Goal: Information Seeking & Learning: Find specific fact

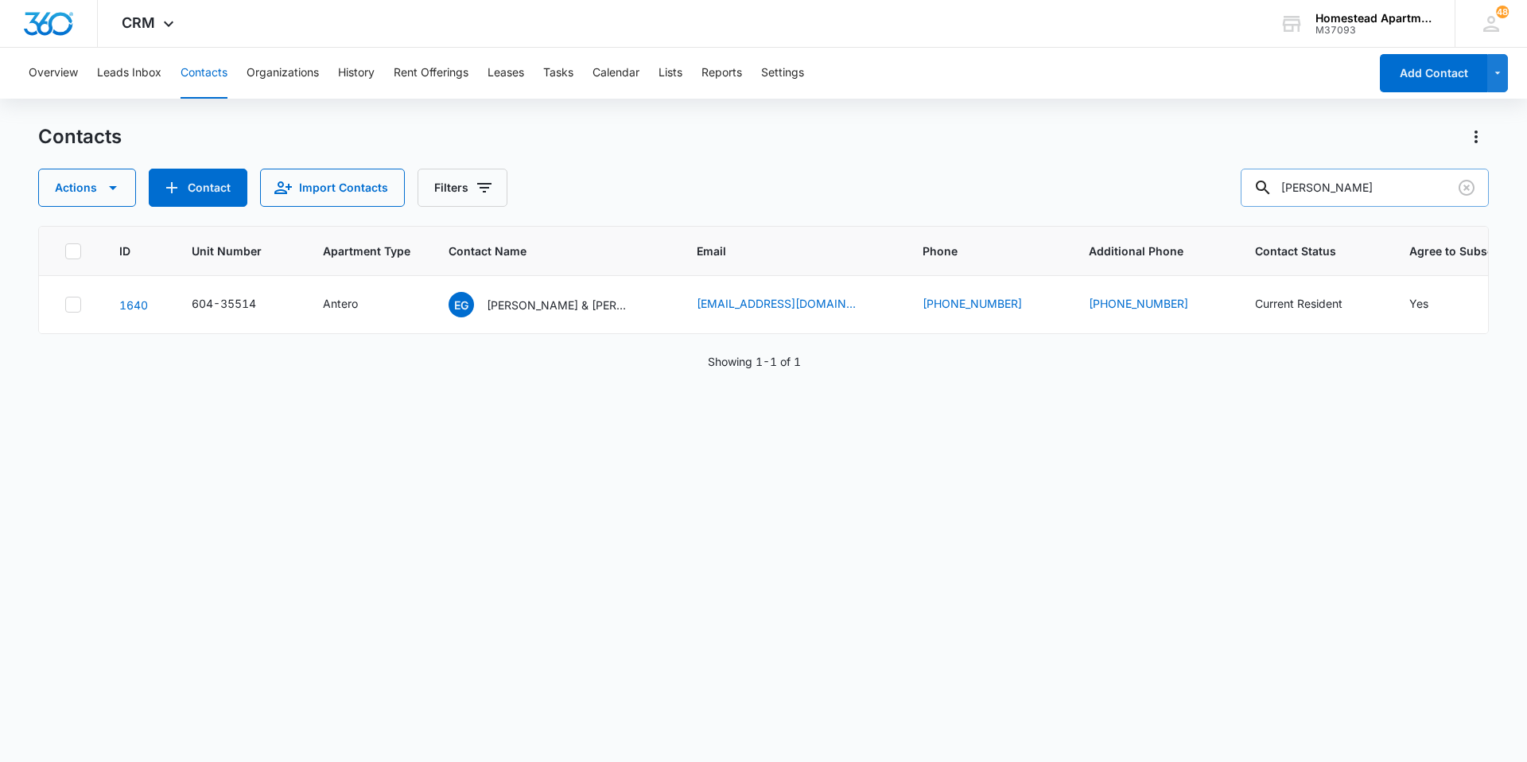
drag, startPoint x: 1368, startPoint y: 183, endPoint x: 1300, endPoint y: 174, distance: 68.2
click at [1300, 174] on input "[PERSON_NAME]" at bounding box center [1365, 188] width 248 height 38
type input "e"
type input "DFE-B84"
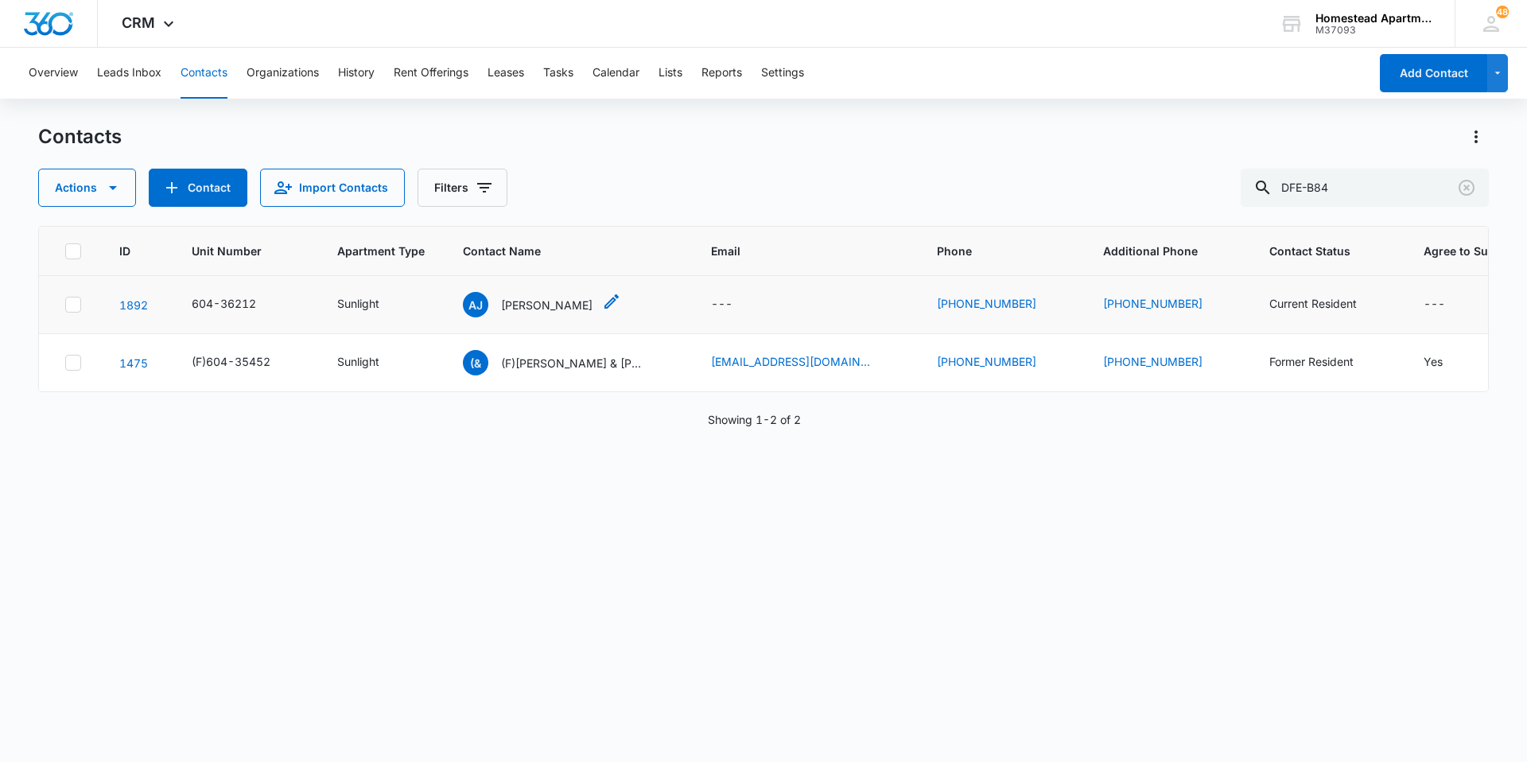
click at [538, 311] on p "[PERSON_NAME]" at bounding box center [546, 305] width 91 height 17
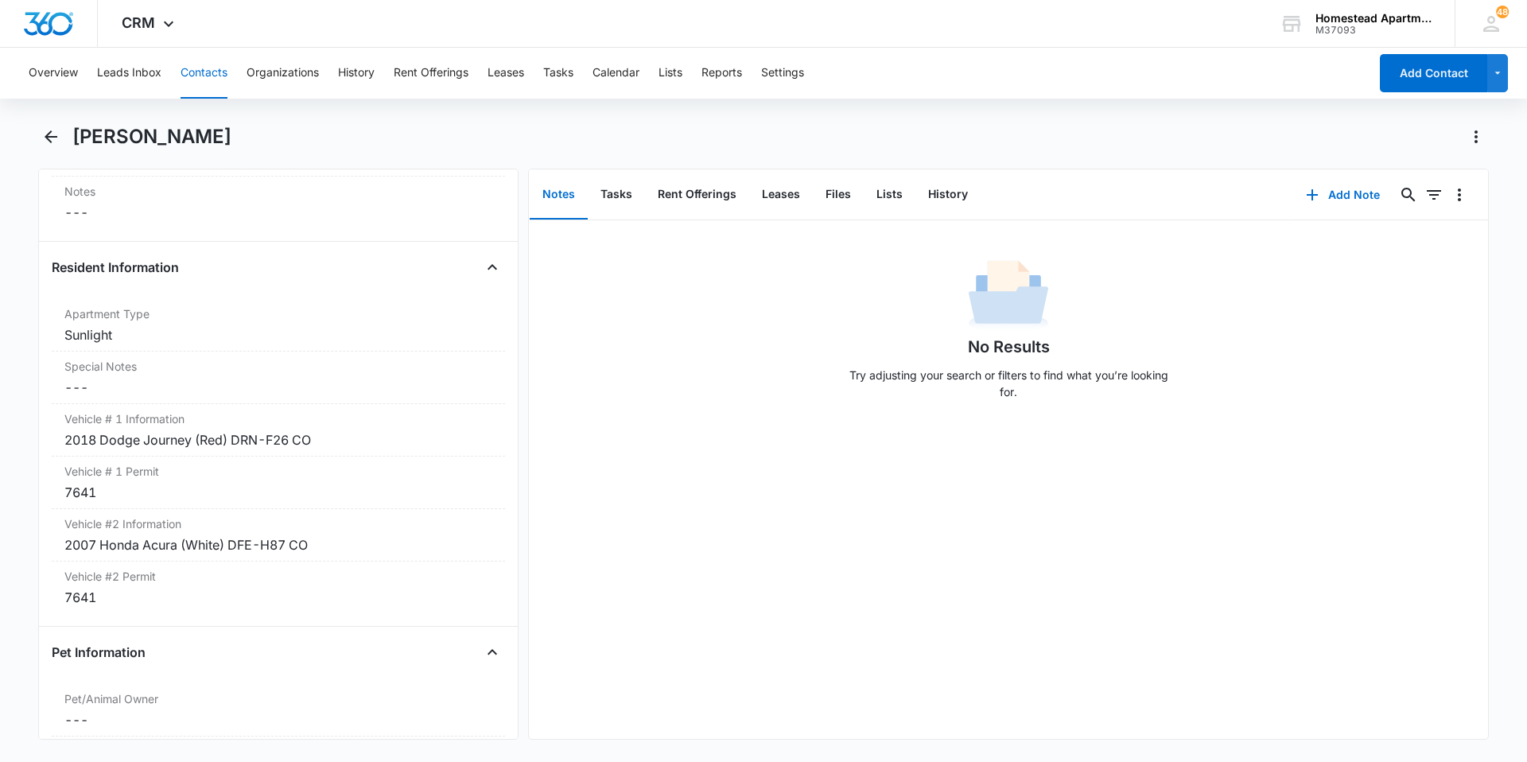
scroll to position [1557, 0]
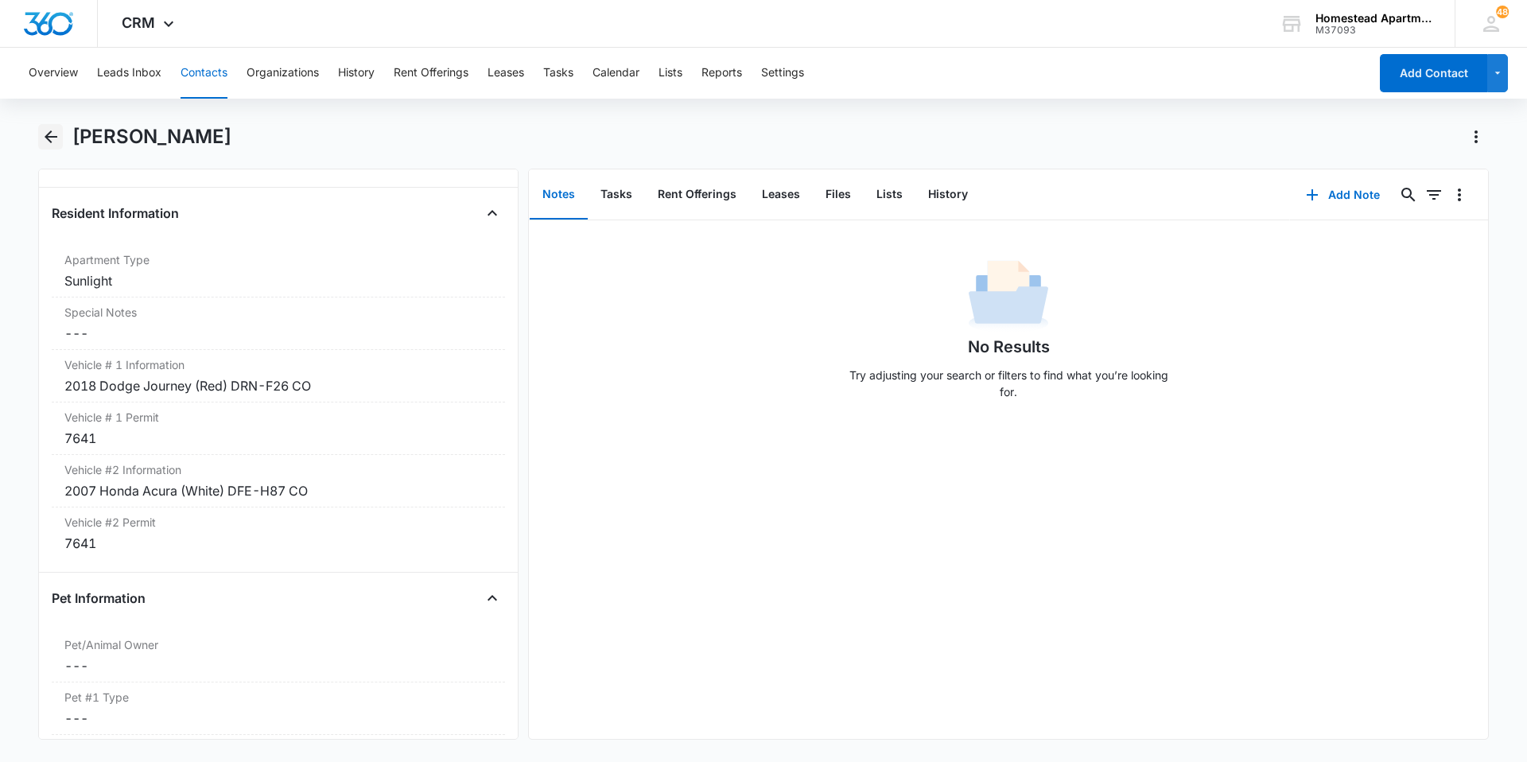
click at [53, 146] on button "Back" at bounding box center [50, 136] width 25 height 25
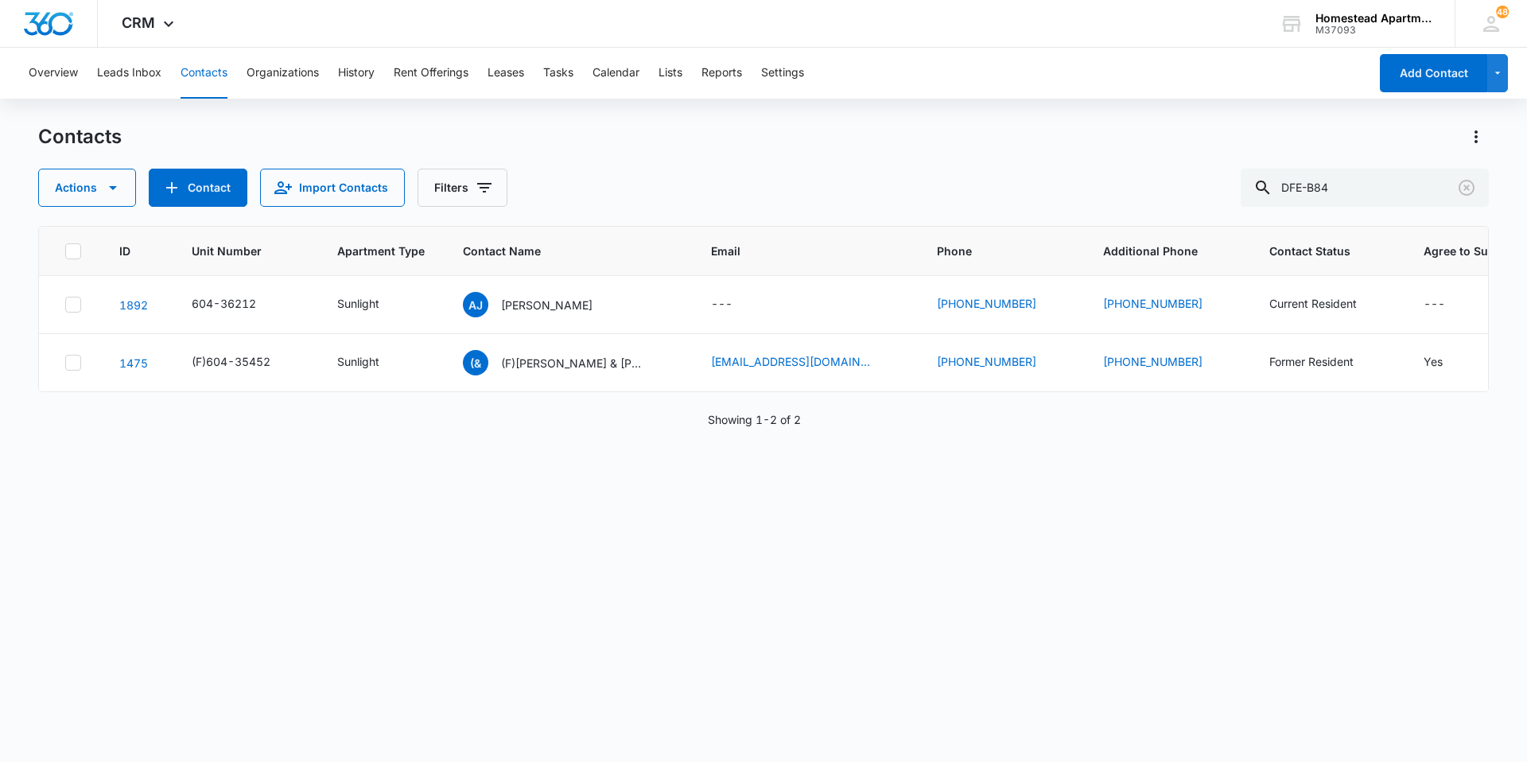
click at [580, 359] on p "(F)[PERSON_NAME] & [PERSON_NAME]" at bounding box center [572, 363] width 143 height 17
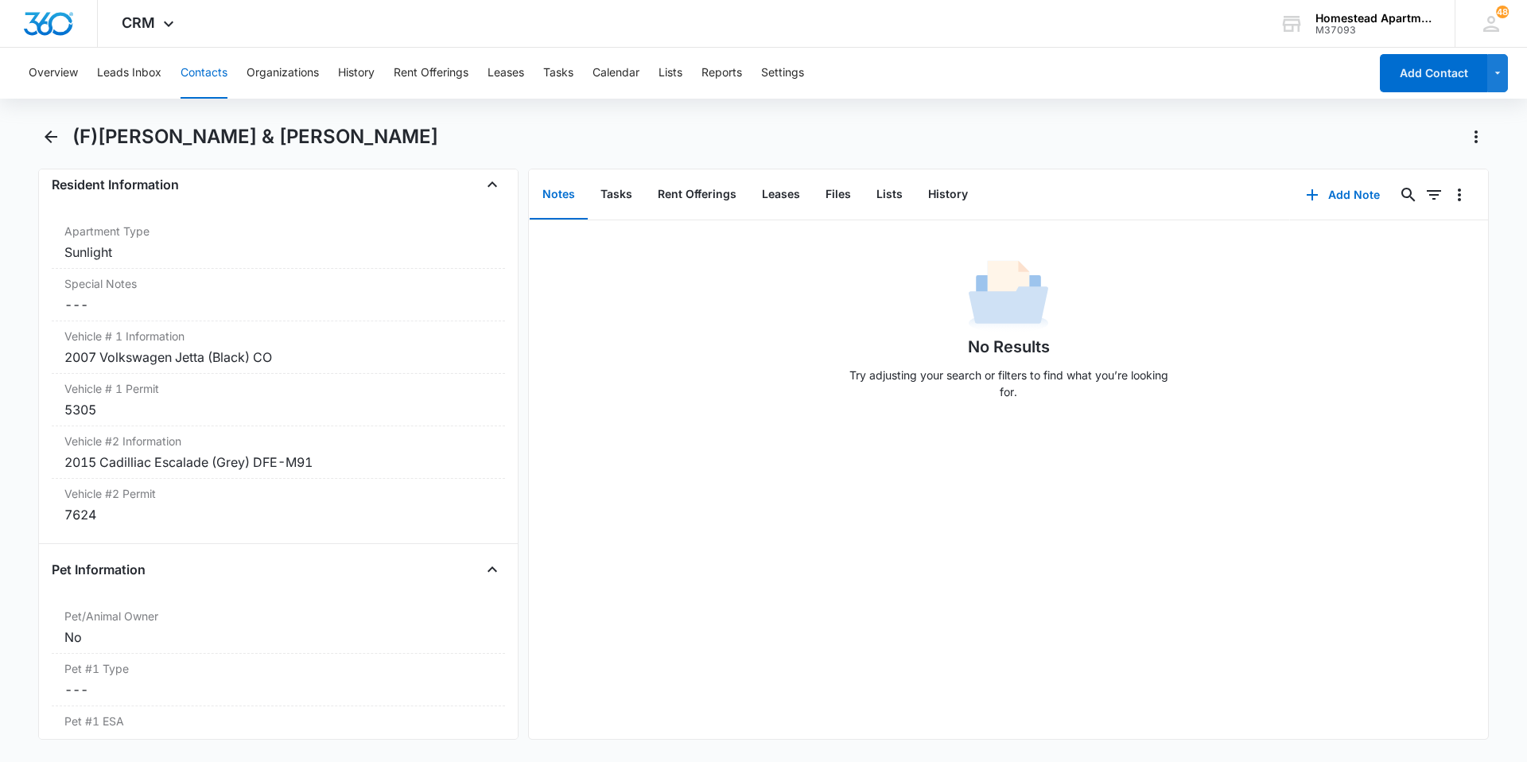
scroll to position [1591, 0]
click at [49, 145] on icon "Back" at bounding box center [50, 136] width 19 height 19
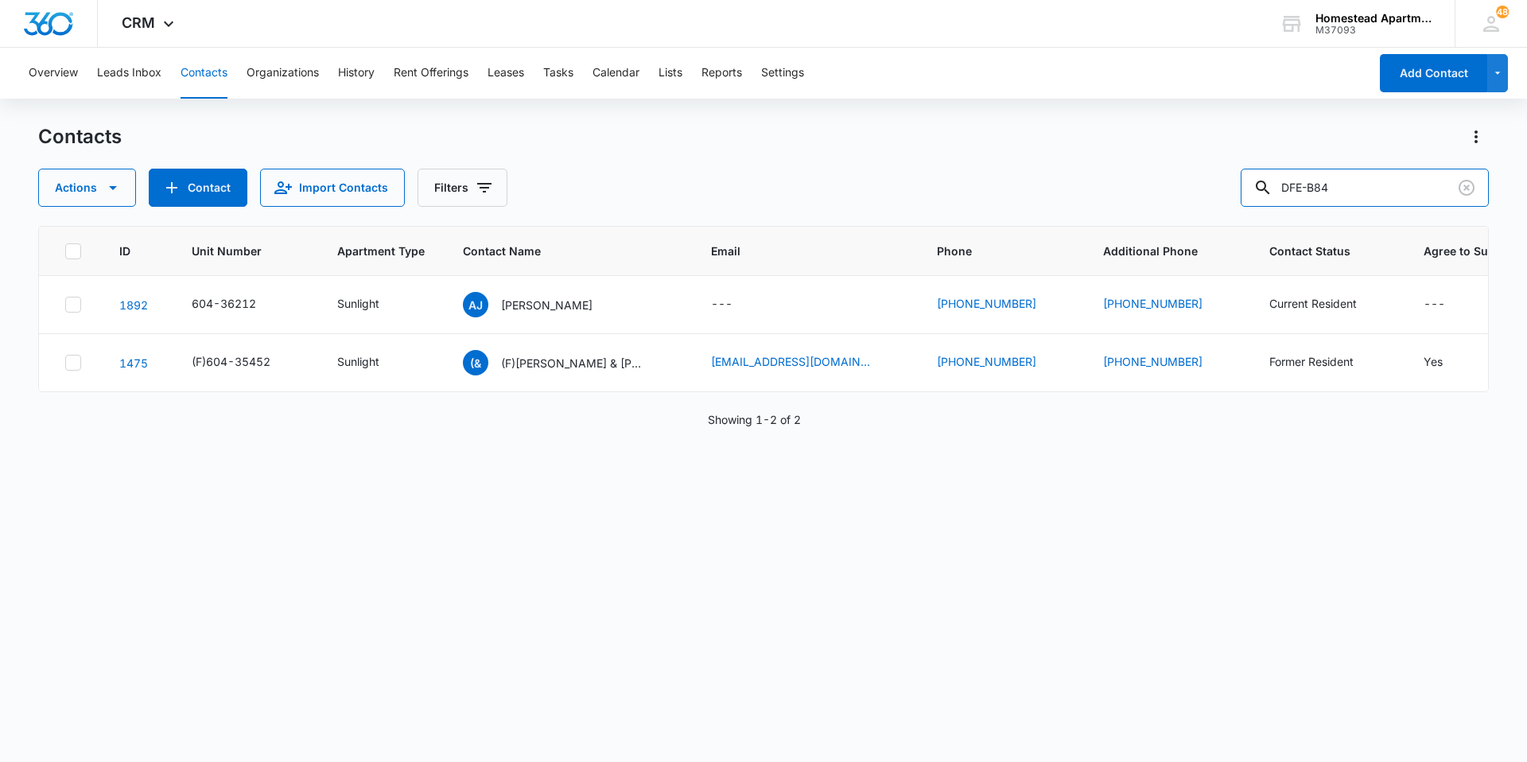
drag, startPoint x: 1359, startPoint y: 194, endPoint x: 1171, endPoint y: 194, distance: 187.7
click at [1171, 194] on div "Actions Contact Import Contacts Filters DFE-B84" at bounding box center [763, 188] width 1451 height 38
type input "424-uhn"
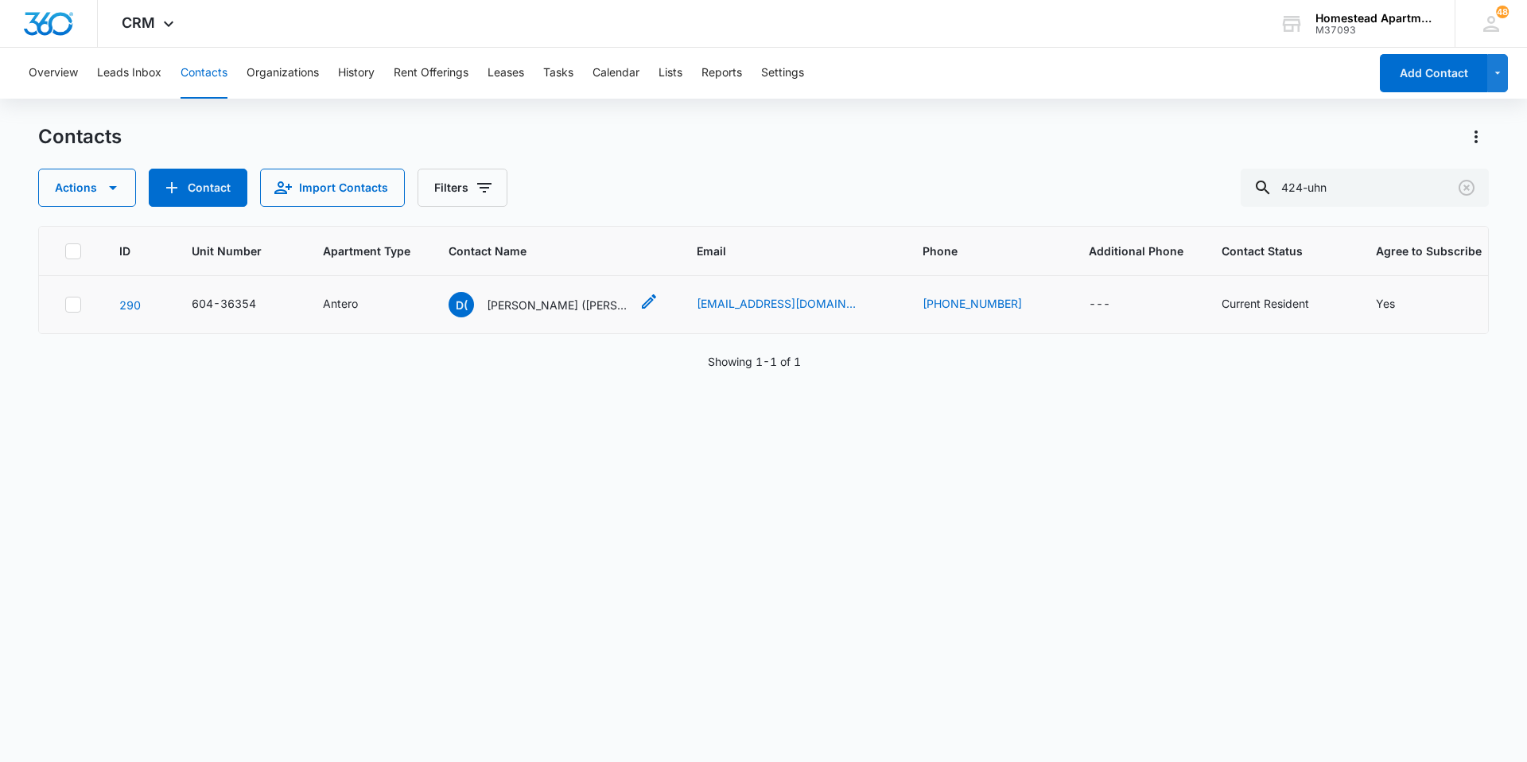
click at [581, 313] on p "[PERSON_NAME] ([PERSON_NAME]) [GEOGRAPHIC_DATA]" at bounding box center [558, 305] width 143 height 17
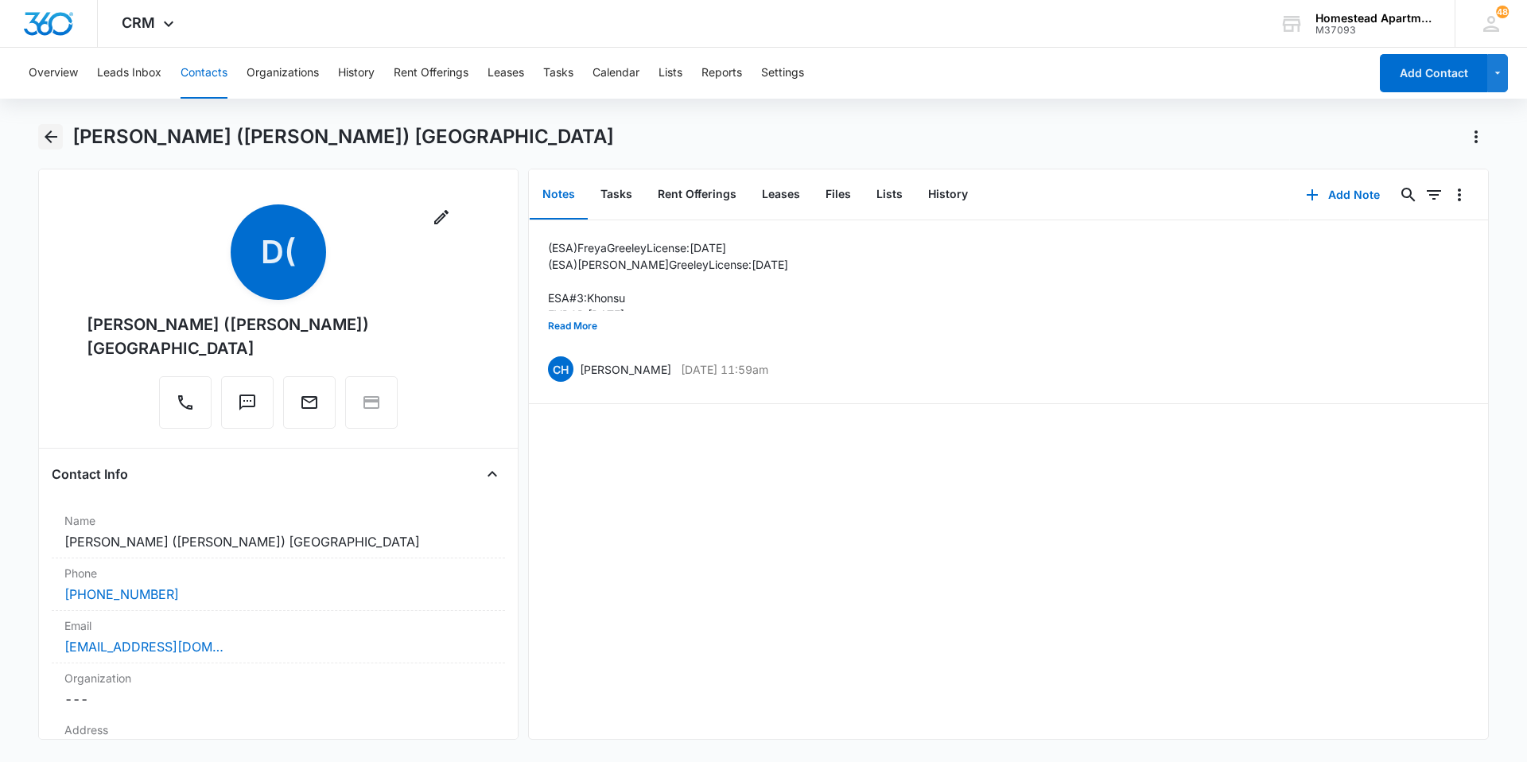
click at [44, 137] on icon "Back" at bounding box center [50, 136] width 19 height 19
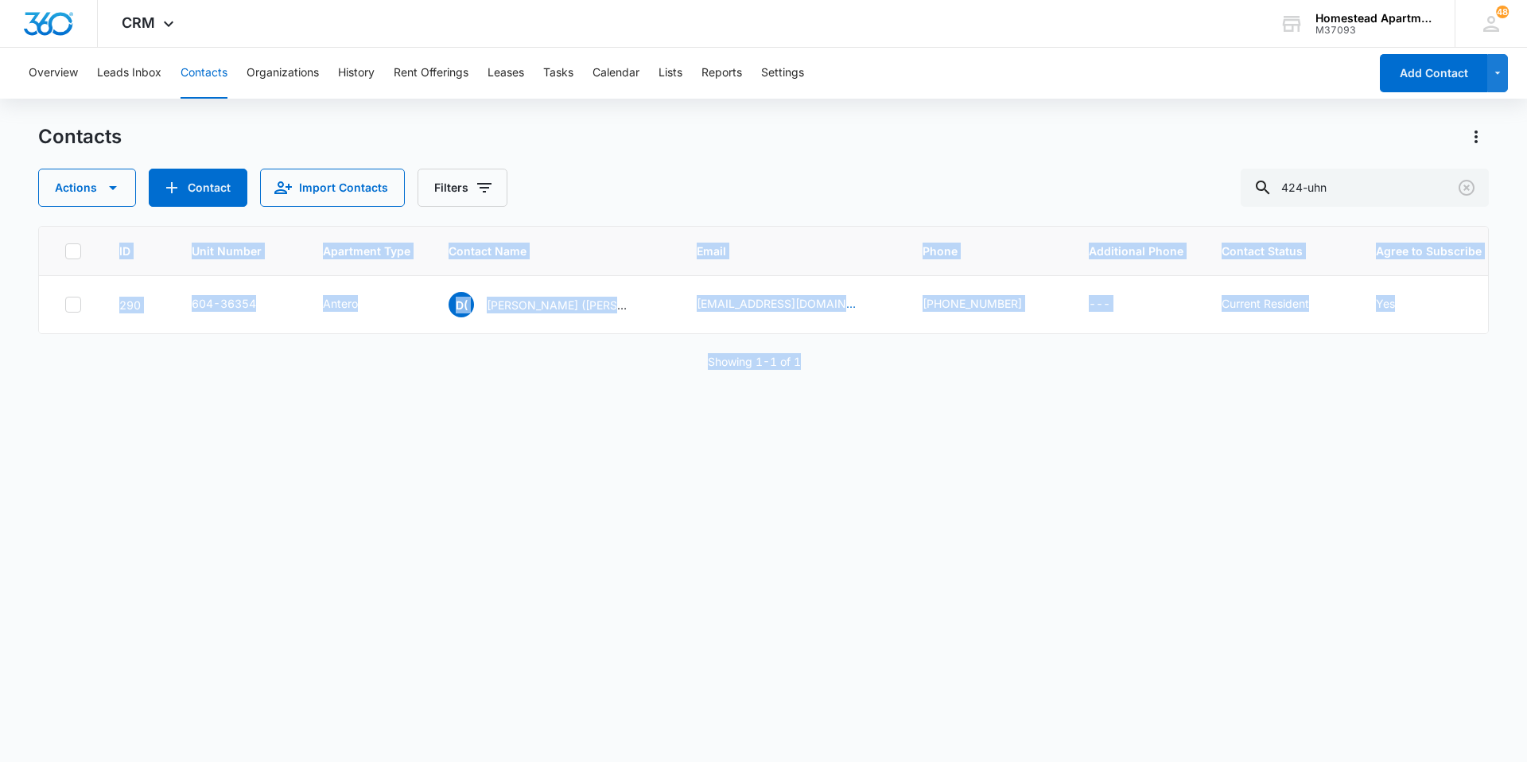
drag, startPoint x: 903, startPoint y: 376, endPoint x: 414, endPoint y: 210, distance: 517.3
click at [414, 210] on div "Contacts Actions Contact Import Contacts Filters 424-uhn ID Unit Number Apartme…" at bounding box center [763, 442] width 1451 height 636
click at [895, 503] on div "ID Unit Number Apartment Type Contact Name Email Phone Additional Phone Contact…" at bounding box center [763, 483] width 1451 height 515
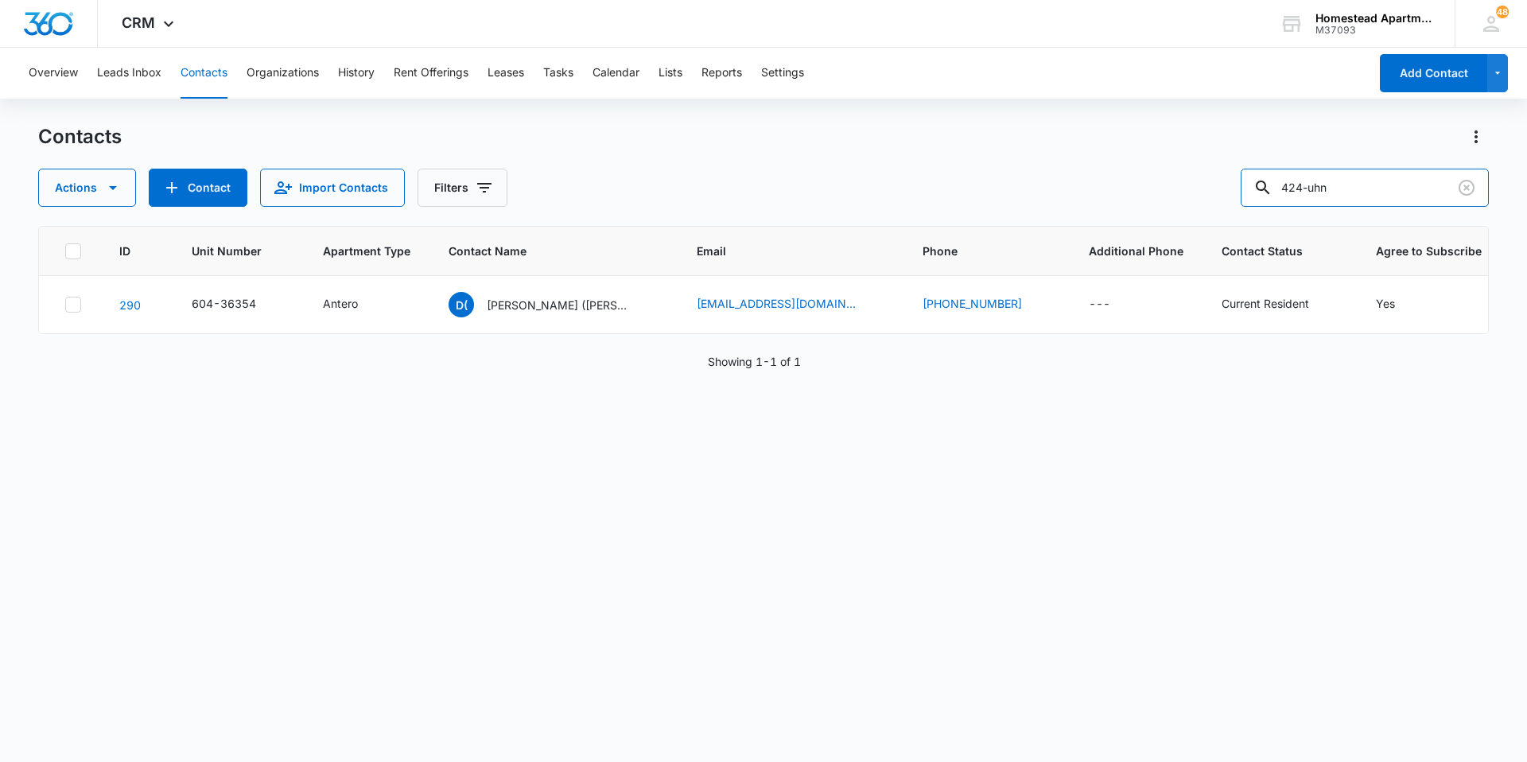
drag, startPoint x: 1380, startPoint y: 183, endPoint x: 1035, endPoint y: 188, distance: 345.2
click at [1035, 188] on div "Actions Contact Import Contacts Filters 424-uhn" at bounding box center [763, 188] width 1451 height 38
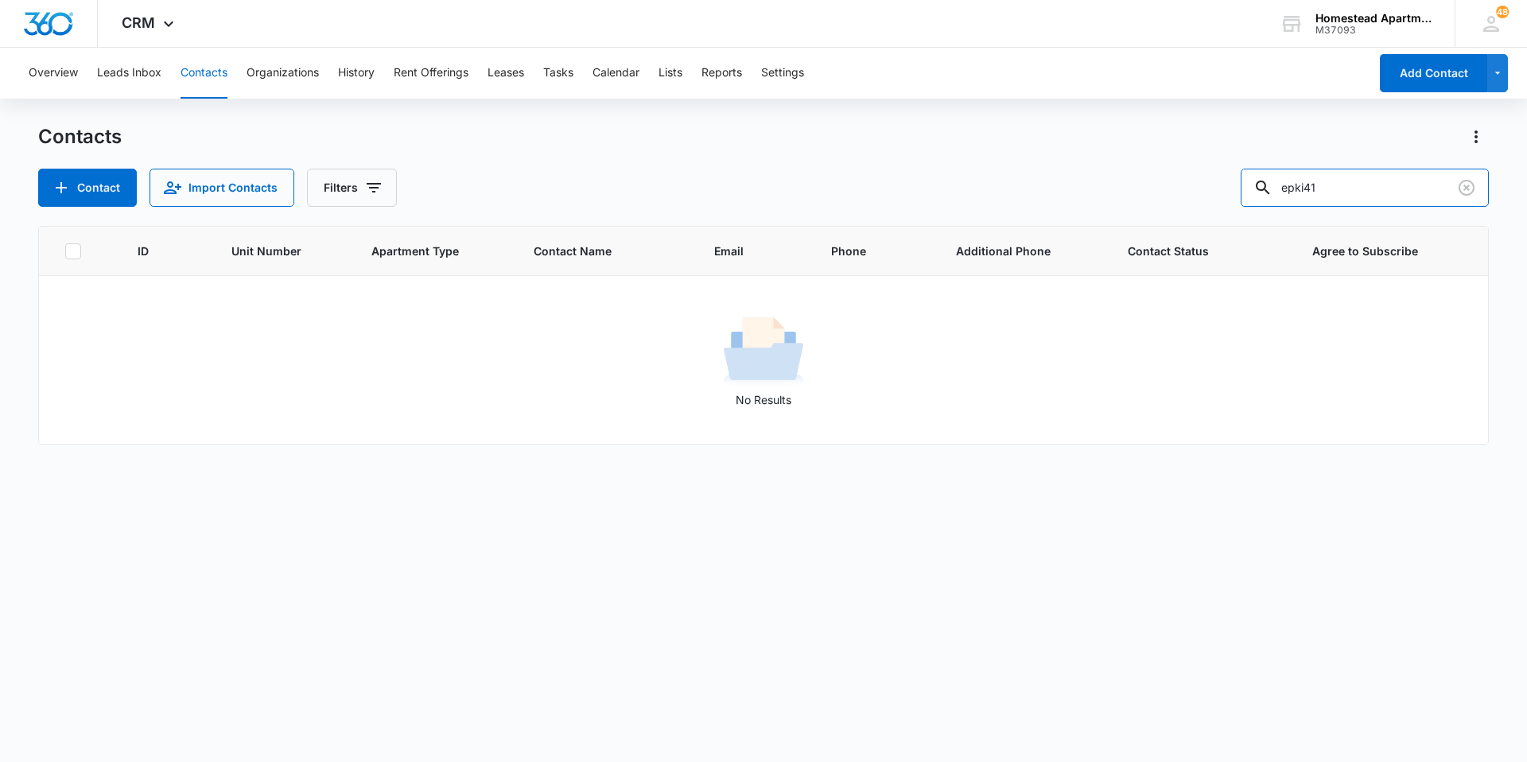
drag, startPoint x: 1381, startPoint y: 194, endPoint x: 1238, endPoint y: 200, distance: 142.5
click at [1238, 200] on div "Contact Import Contacts Filters epki41" at bounding box center [763, 188] width 1451 height 38
click at [1318, 187] on input "EPKI41" at bounding box center [1365, 188] width 248 height 38
click at [1334, 185] on input "EPKI41" at bounding box center [1365, 188] width 248 height 38
drag, startPoint x: 1342, startPoint y: 192, endPoint x: 1265, endPoint y: 192, distance: 77.1
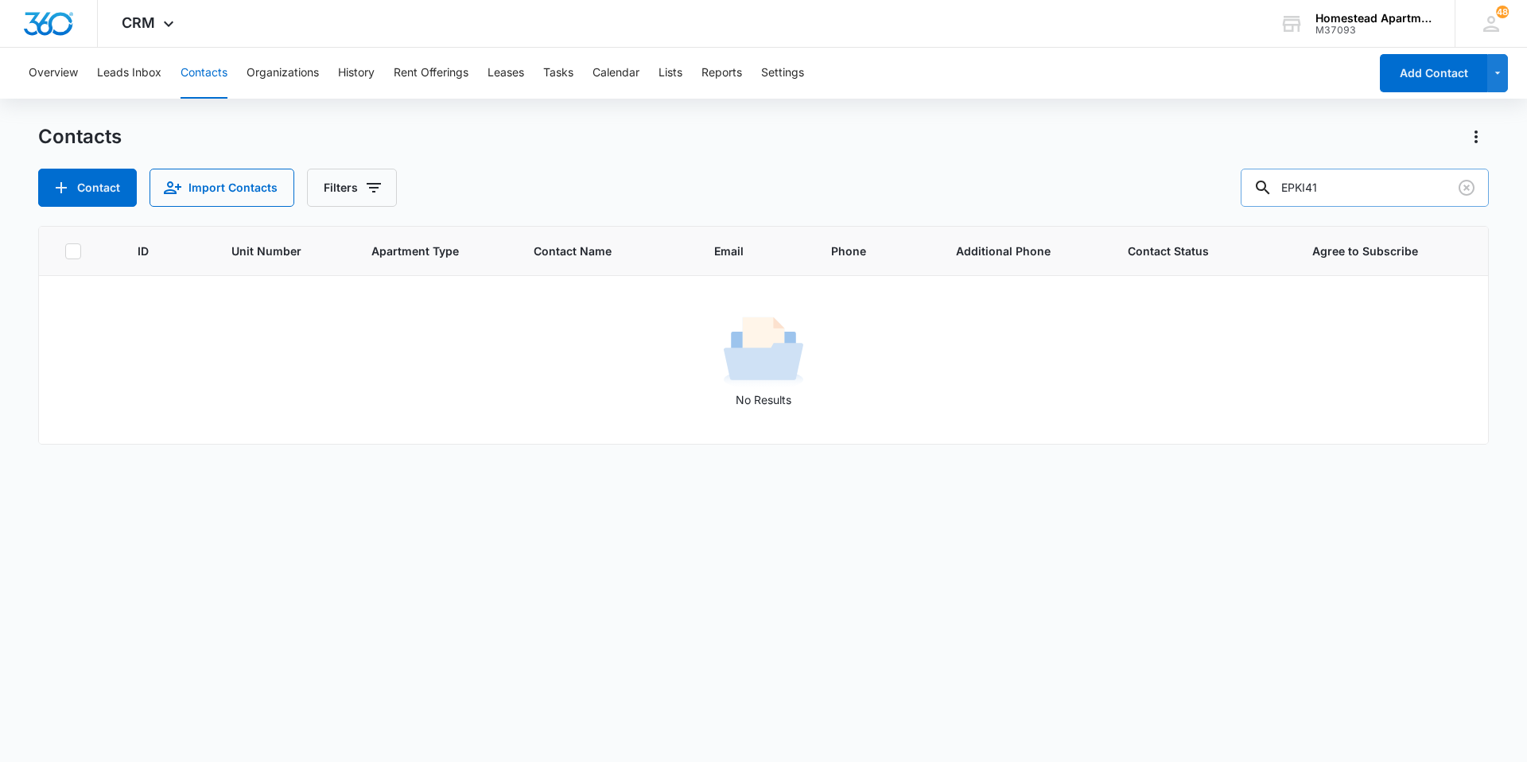
click at [1265, 192] on input "EPKI41" at bounding box center [1365, 188] width 248 height 38
click at [1390, 193] on input "EPKI41" at bounding box center [1365, 188] width 248 height 38
drag, startPoint x: 1389, startPoint y: 193, endPoint x: 1168, endPoint y: 186, distance: 221.2
click at [1168, 186] on div "Contact Import Contacts Filters EPKI41" at bounding box center [763, 188] width 1451 height 38
type input "epki41"
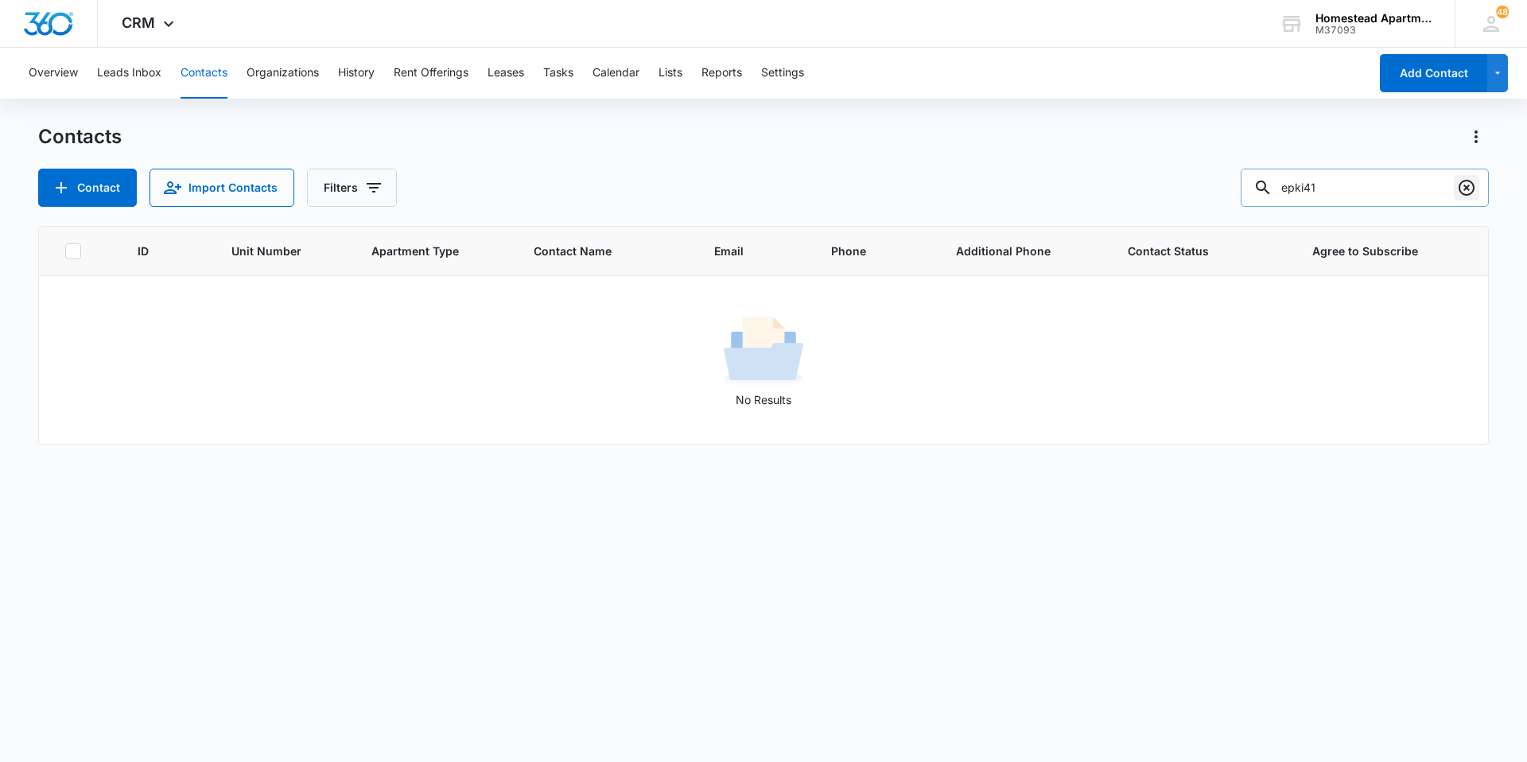
click at [1468, 188] on icon "Clear" at bounding box center [1466, 187] width 19 height 19
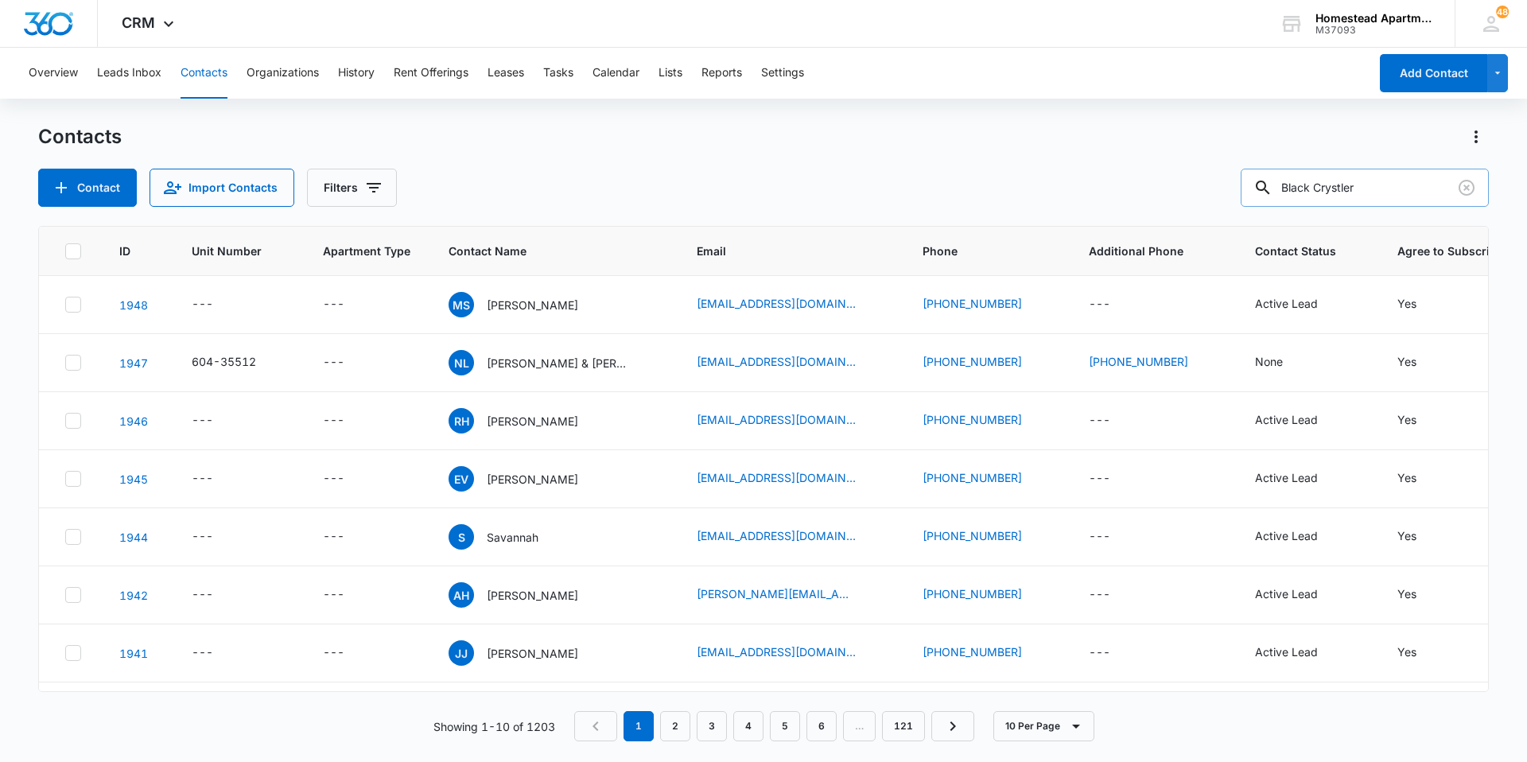
type input "Black Crystler"
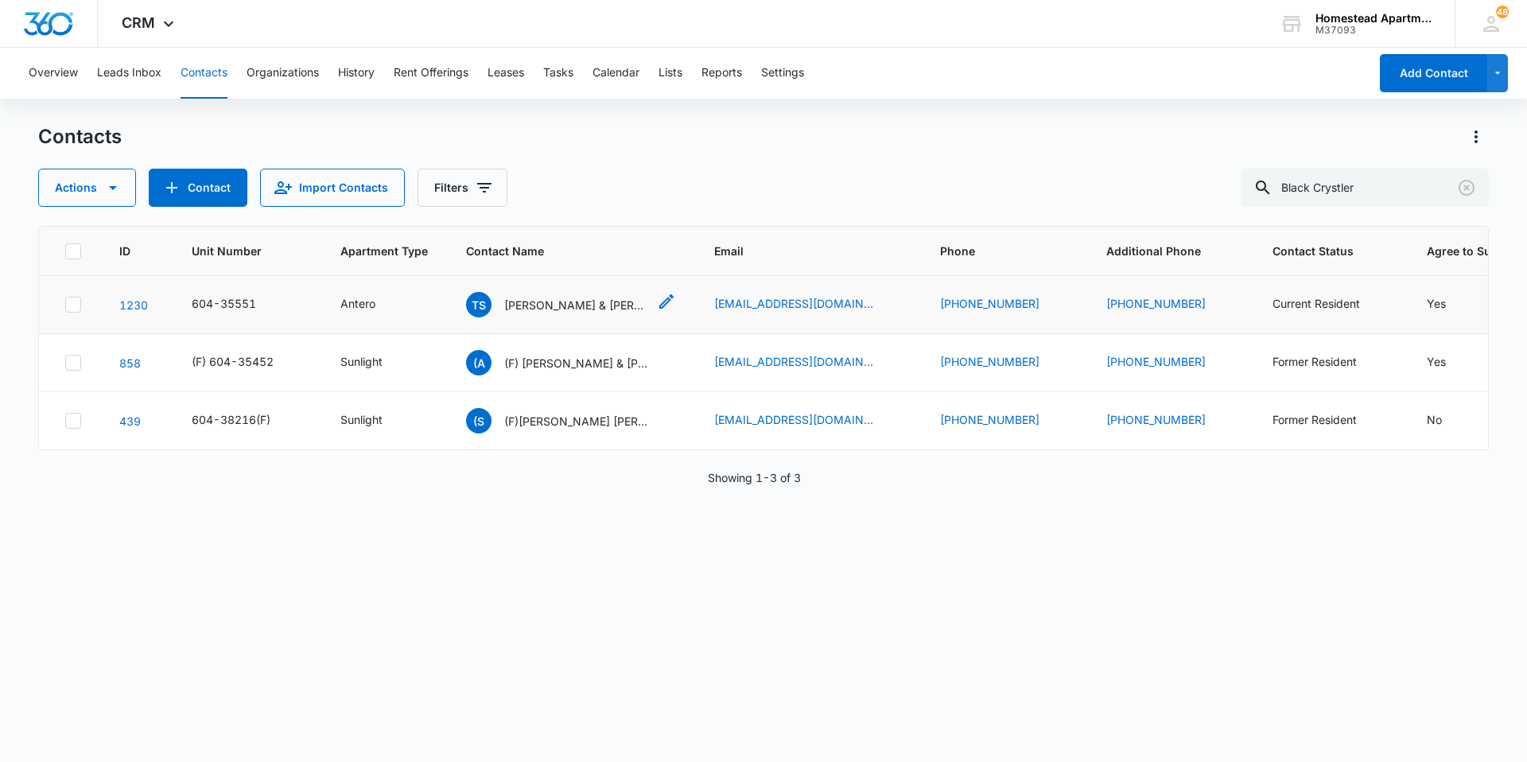
click at [551, 305] on p "[PERSON_NAME] & [PERSON_NAME]" at bounding box center [575, 305] width 143 height 17
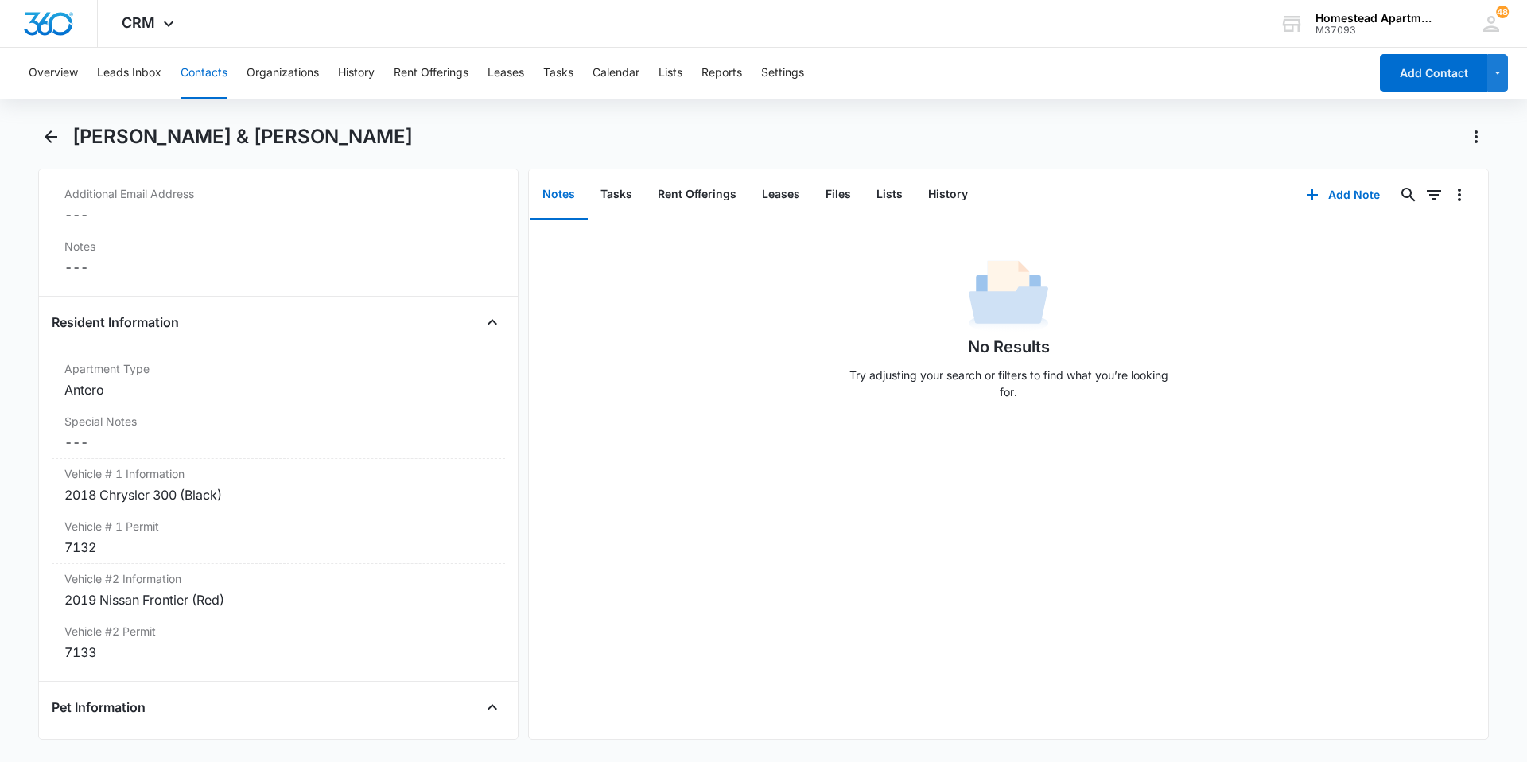
scroll to position [1511, 0]
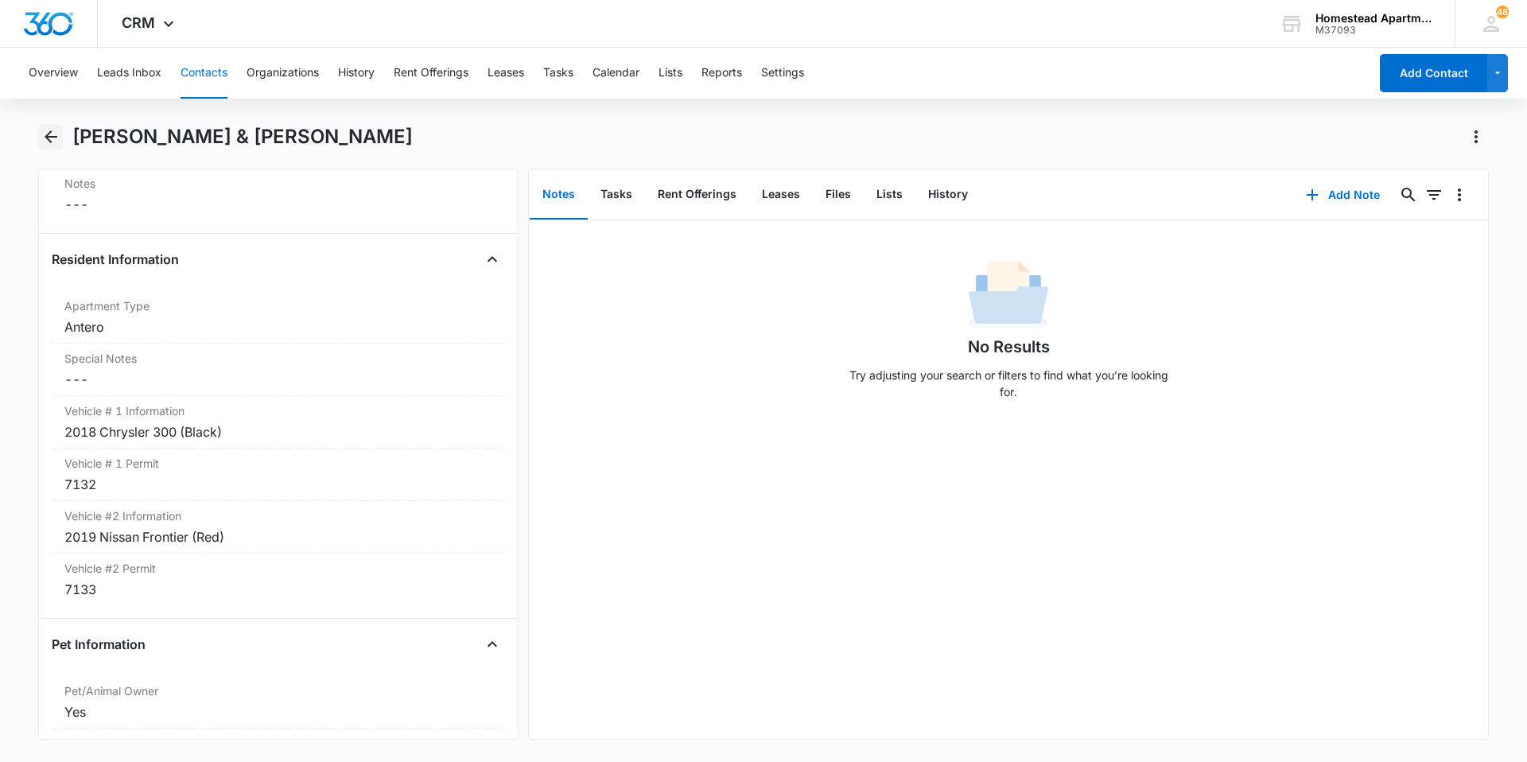
click at [60, 145] on button "Back" at bounding box center [50, 136] width 25 height 25
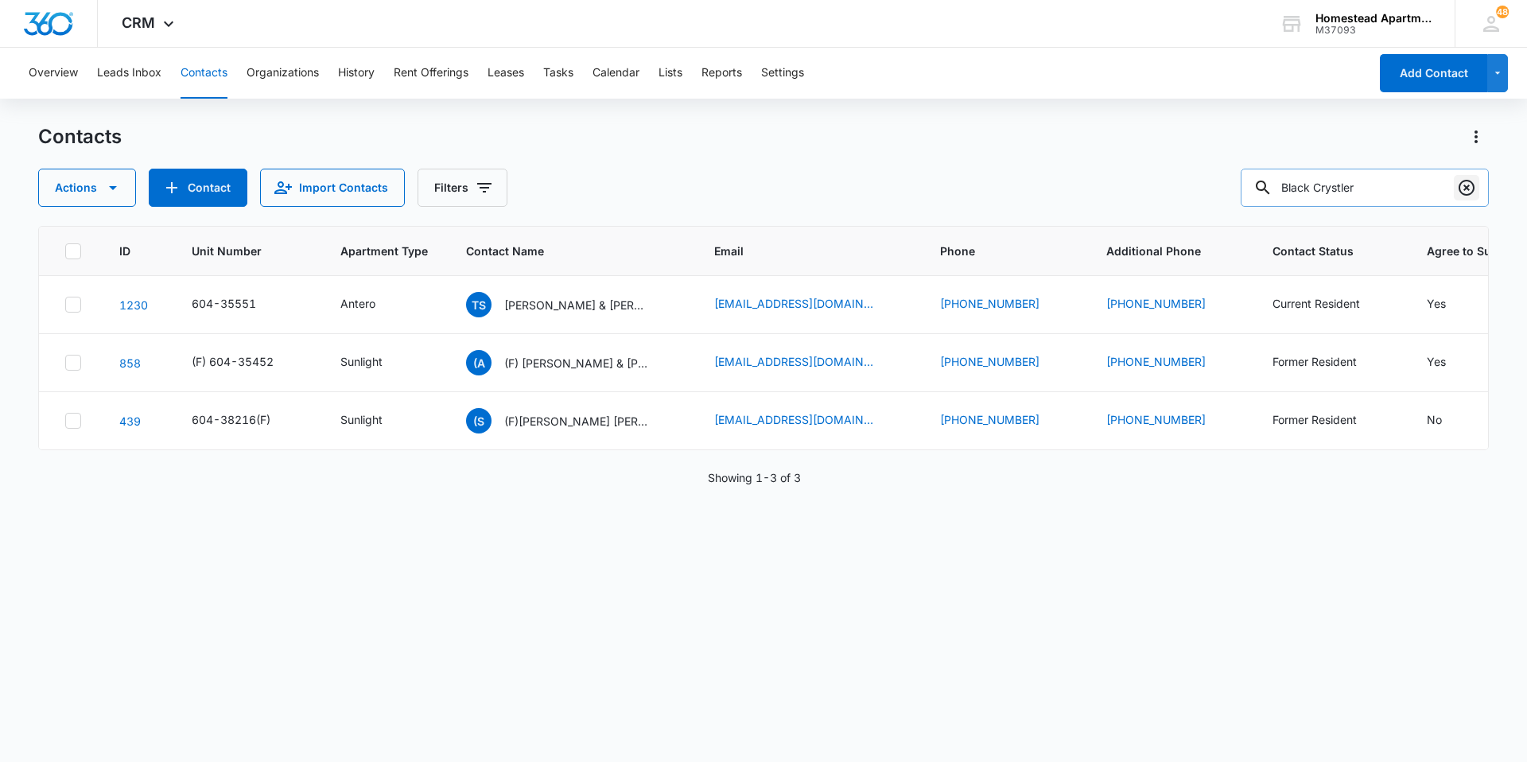
click at [1475, 188] on icon "Clear" at bounding box center [1466, 187] width 19 height 19
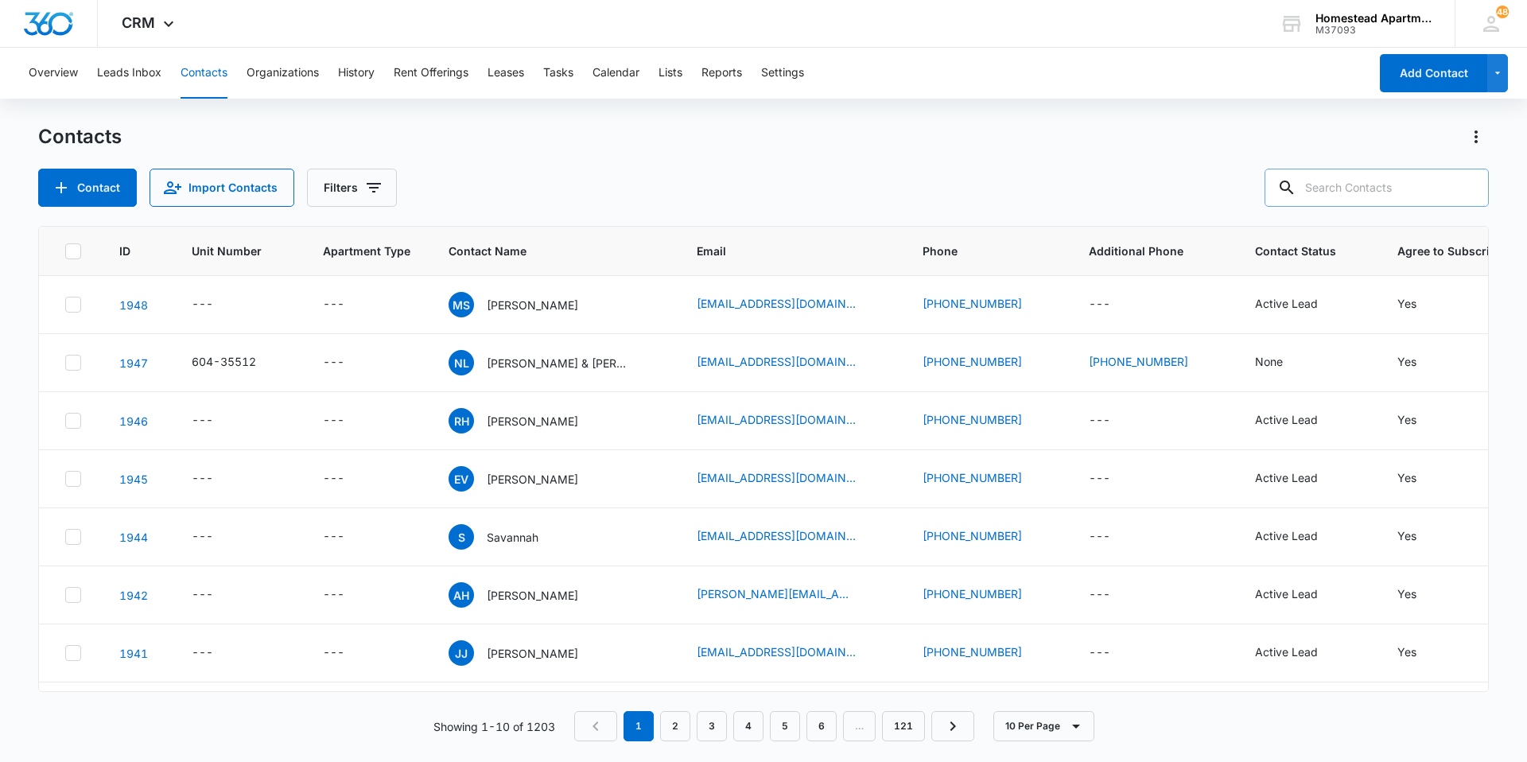
click at [1354, 187] on input "text" at bounding box center [1377, 188] width 224 height 38
drag, startPoint x: 25, startPoint y: 114, endPoint x: 70, endPoint y: 89, distance: 50.9
click at [70, 89] on div "Overview Leads Inbox Contacts Organizations History Rent Offerings Leases Tasks…" at bounding box center [763, 404] width 1527 height 713
drag, startPoint x: 70, startPoint y: 89, endPoint x: 290, endPoint y: 131, distance: 224.3
click at [290, 131] on div "Contacts" at bounding box center [763, 136] width 1451 height 25
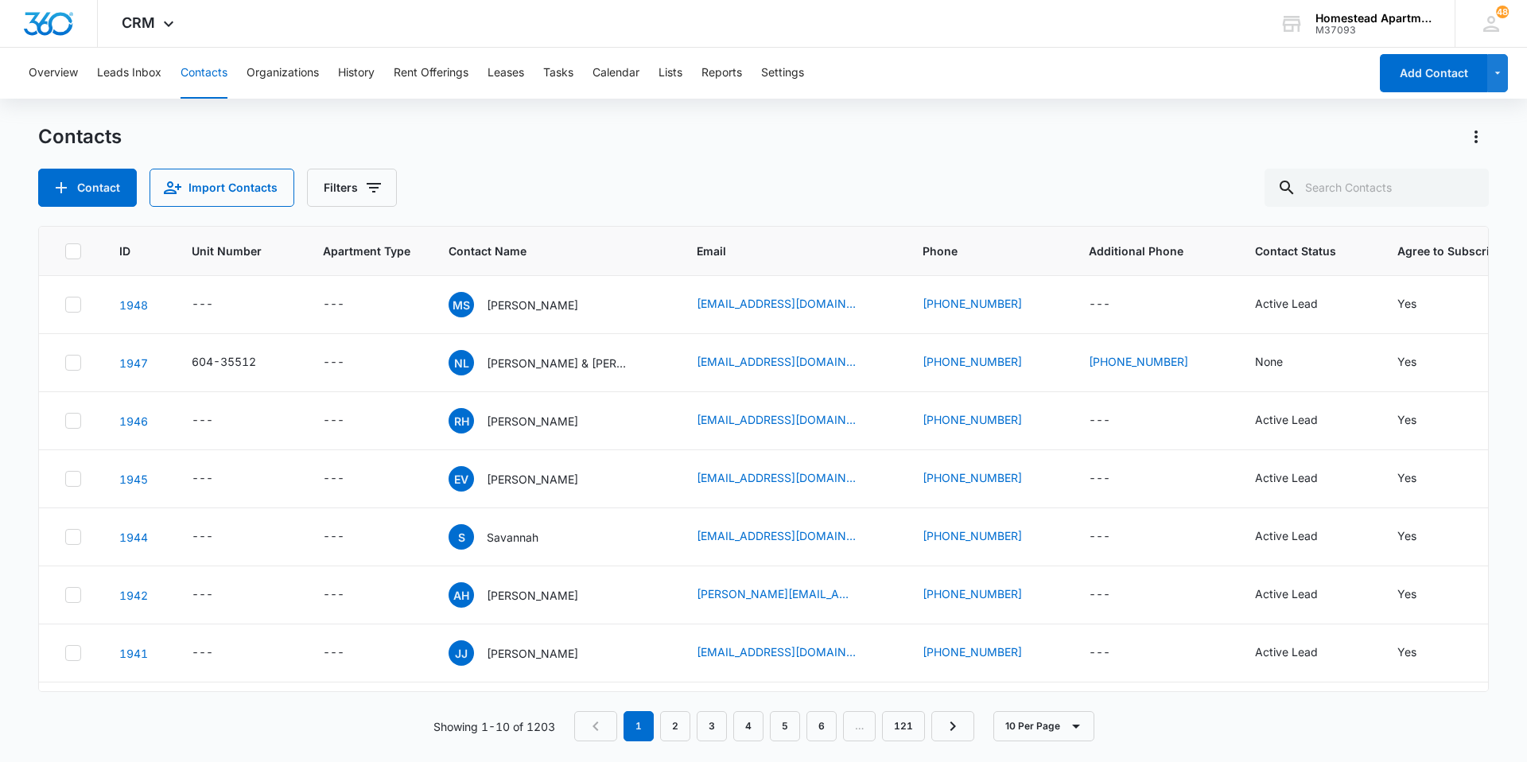
click at [419, 190] on div "Contact Import Contacts Filters" at bounding box center [763, 188] width 1451 height 38
